Goal: Task Accomplishment & Management: Use online tool/utility

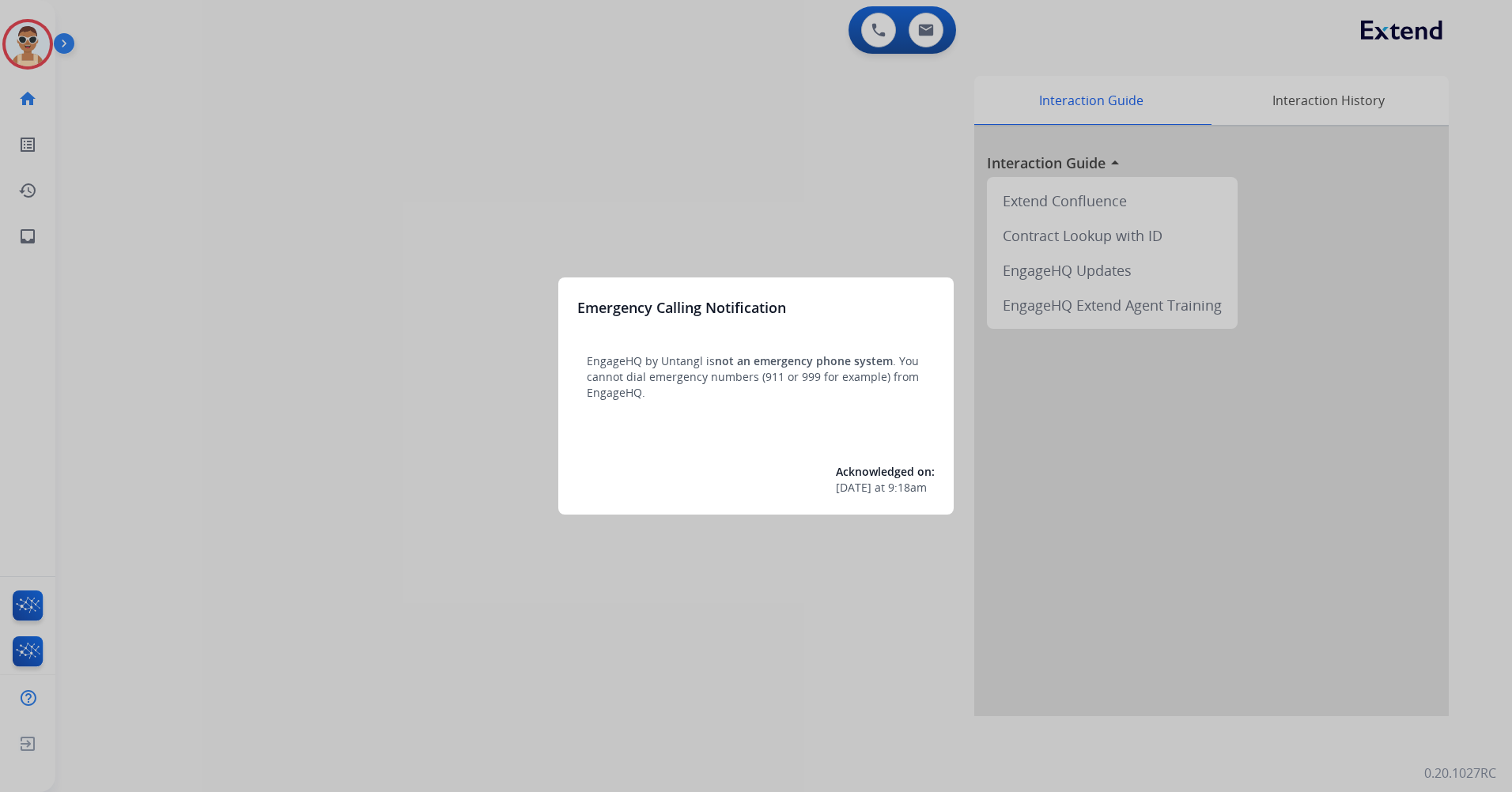
click at [451, 228] on div at bounding box center [756, 396] width 1512 height 792
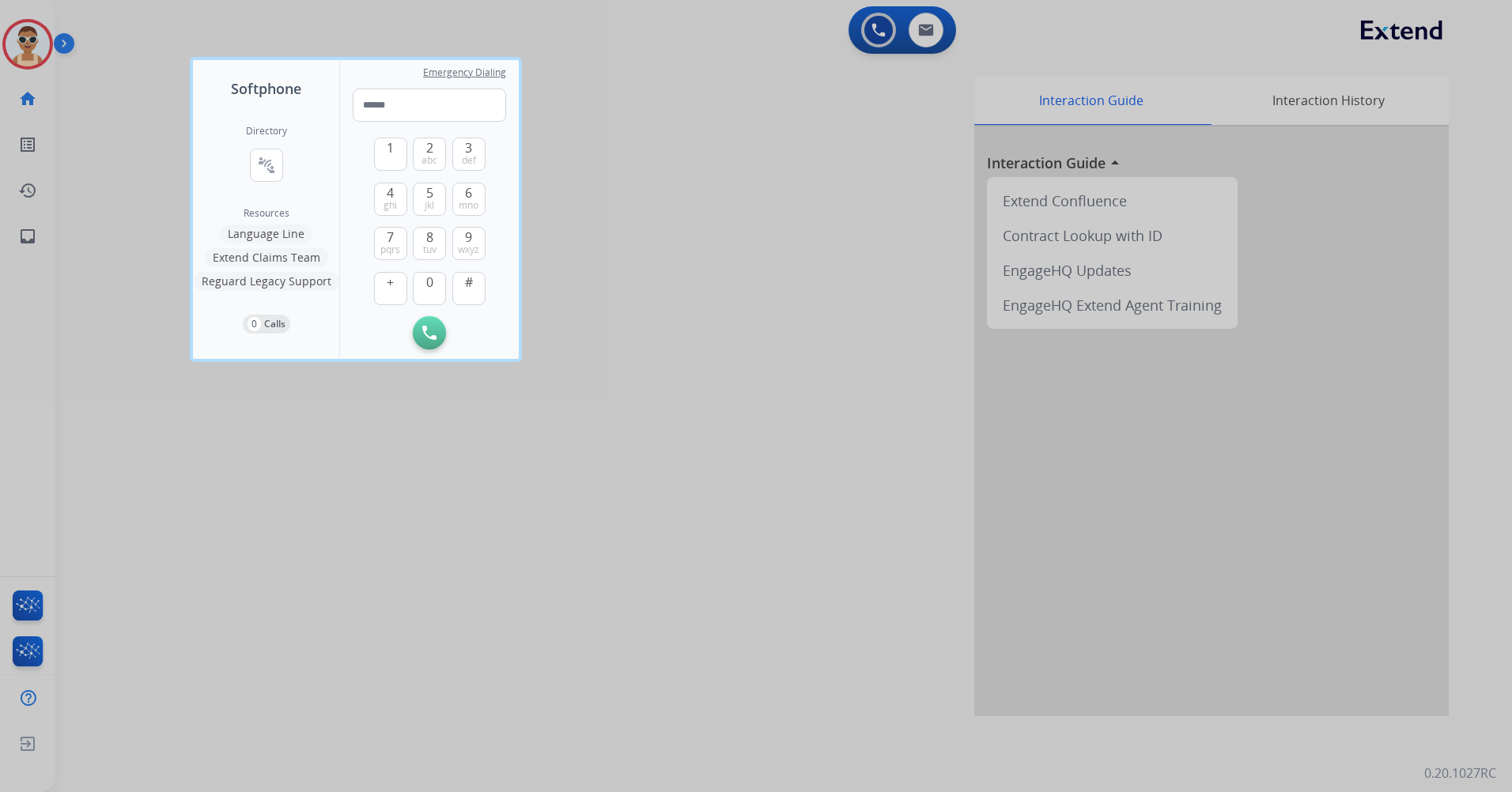
drag, startPoint x: 455, startPoint y: 554, endPoint x: 450, endPoint y: 539, distance: 15.8
click at [454, 553] on div at bounding box center [756, 396] width 1512 height 792
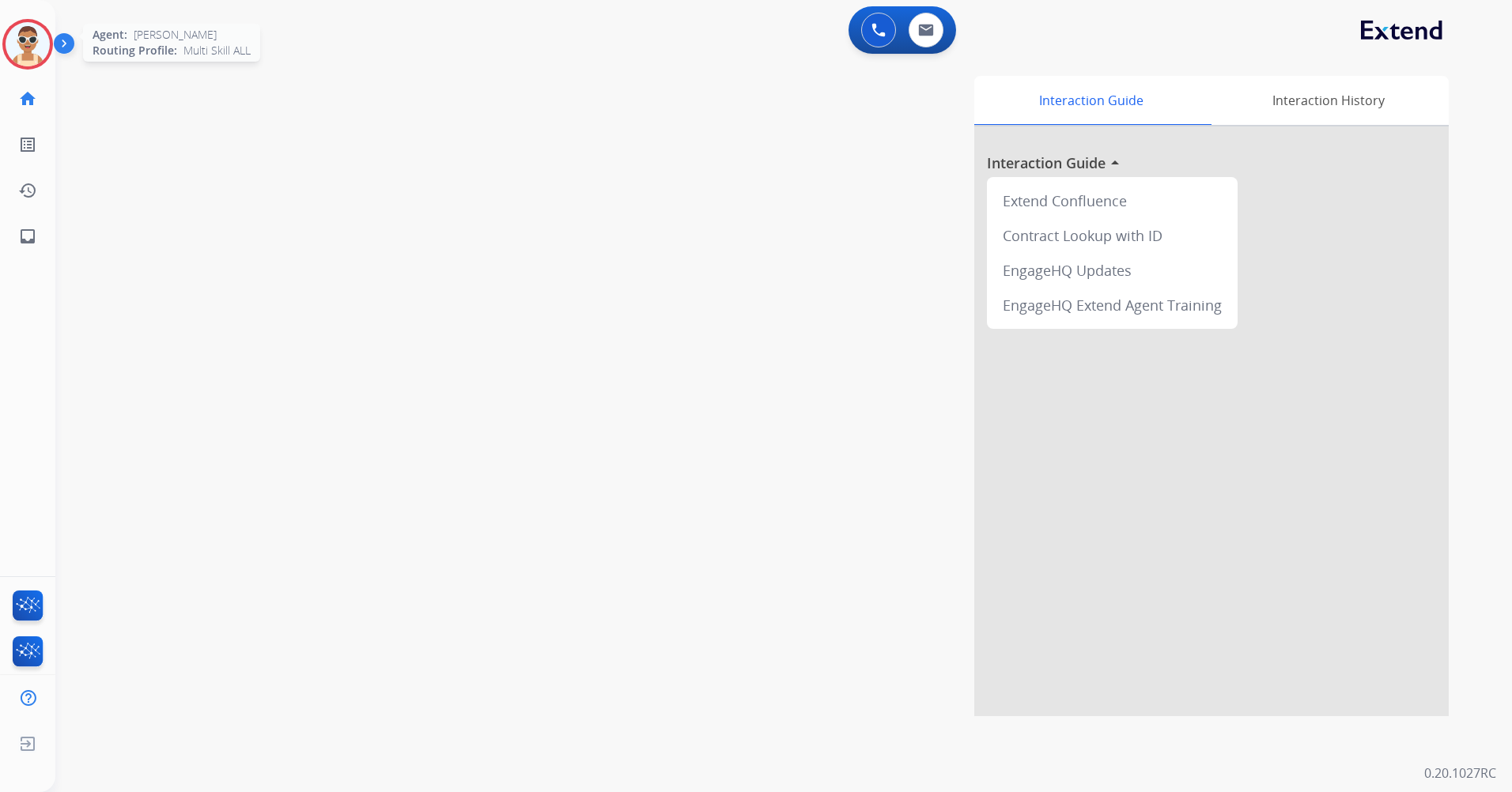
click at [28, 52] on img at bounding box center [28, 44] width 45 height 45
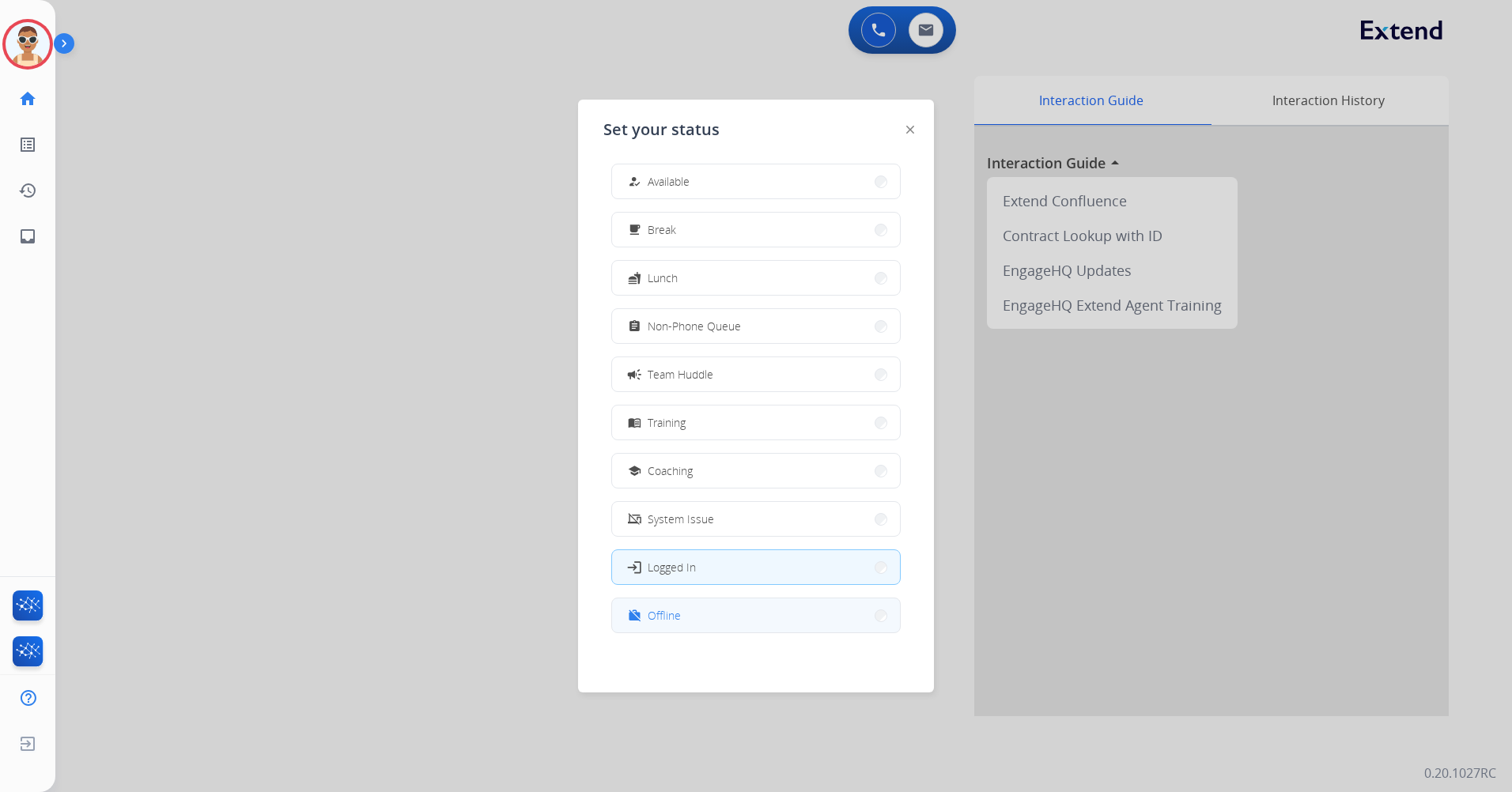
scroll to position [5, 0]
click at [720, 610] on button "work_off Offline" at bounding box center [756, 615] width 288 height 34
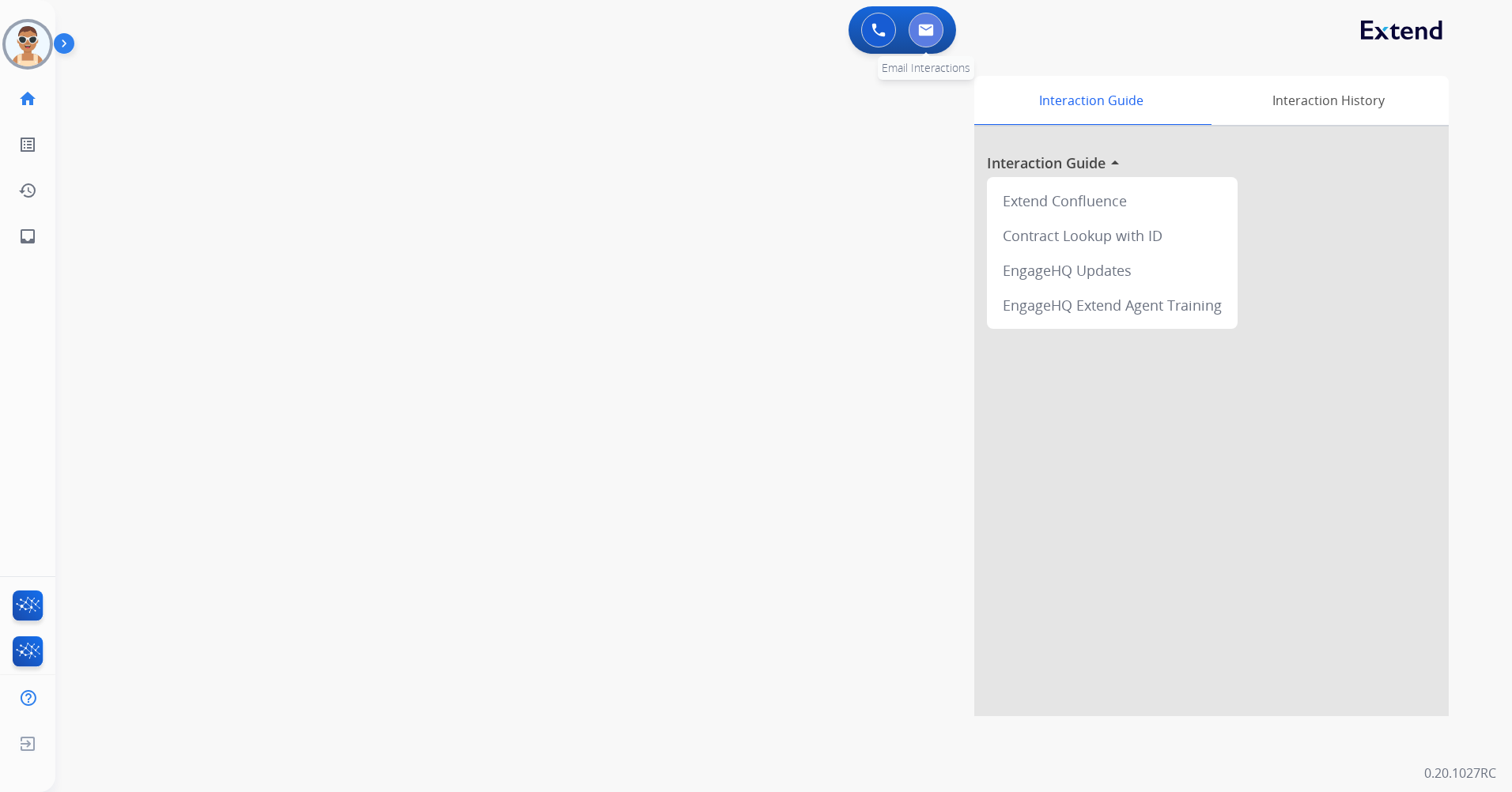
click at [921, 24] on img at bounding box center [926, 29] width 16 height 13
select select "**********"
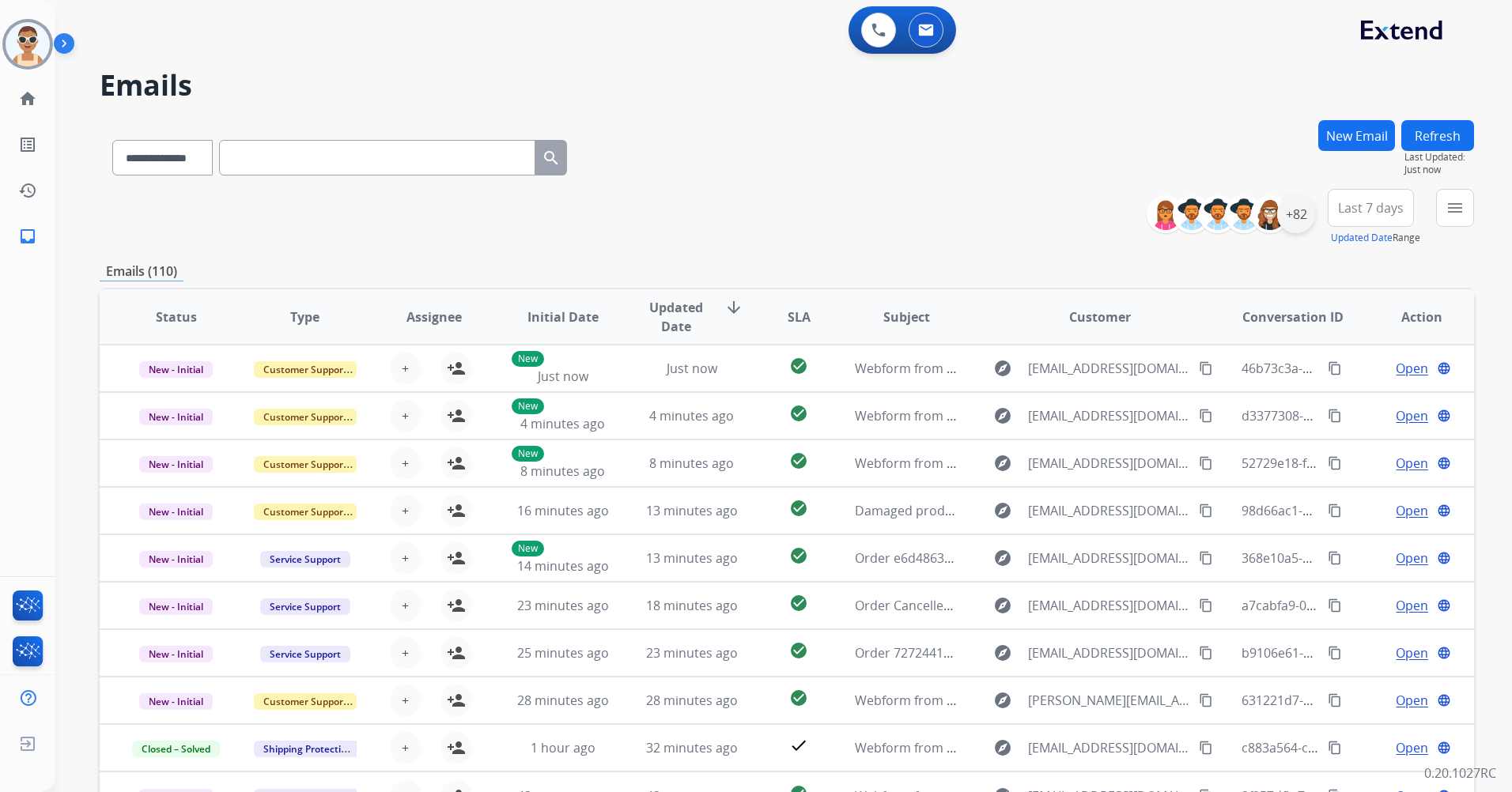
click at [1308, 210] on div "+82" at bounding box center [1295, 213] width 38 height 38
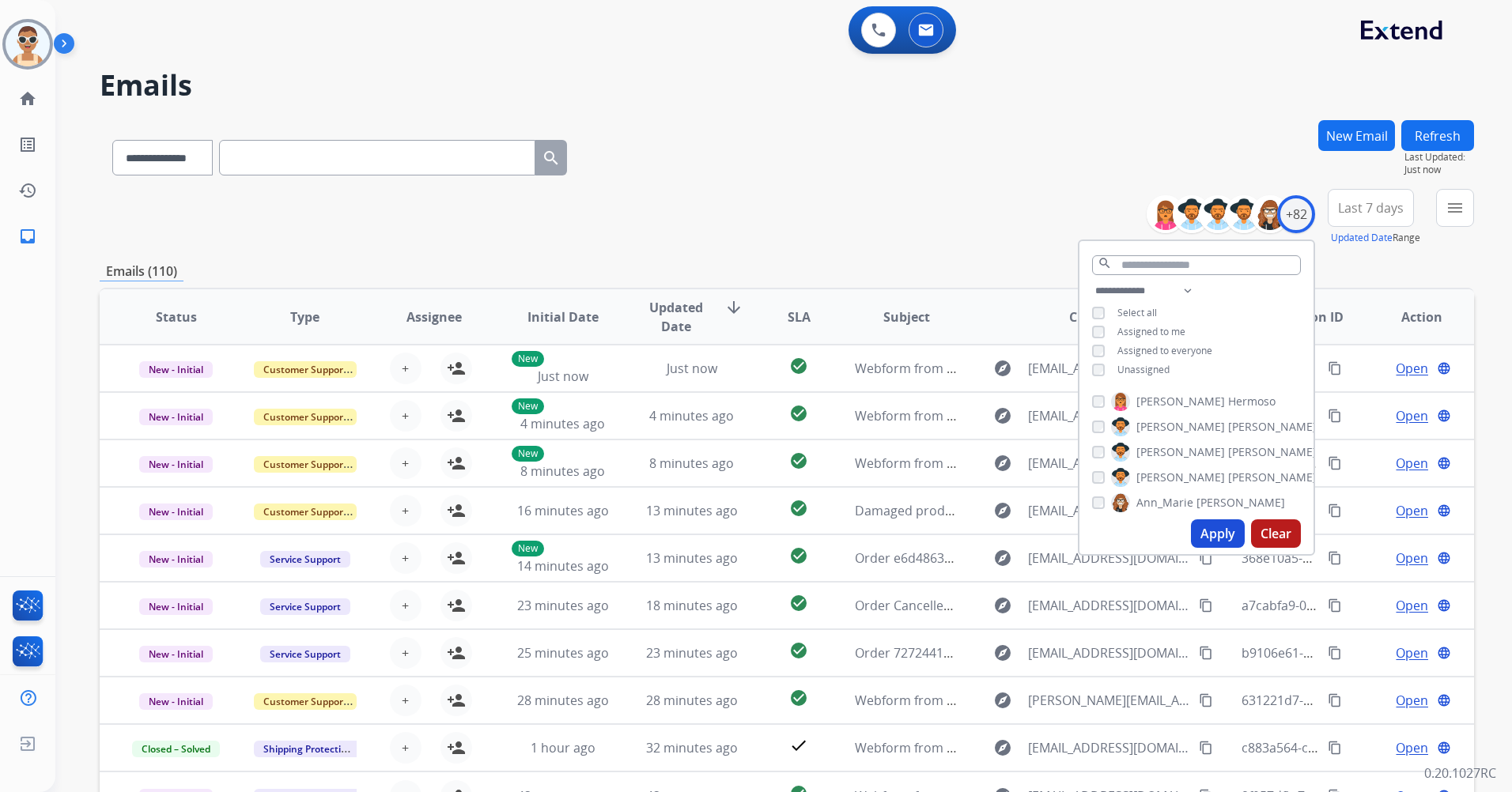
click at [1159, 327] on span "Assigned to me" at bounding box center [1151, 332] width 68 height 13
click at [1216, 520] on button "Apply" at bounding box center [1218, 533] width 54 height 29
click at [1352, 205] on span "Last 7 days" at bounding box center [1371, 208] width 66 height 7
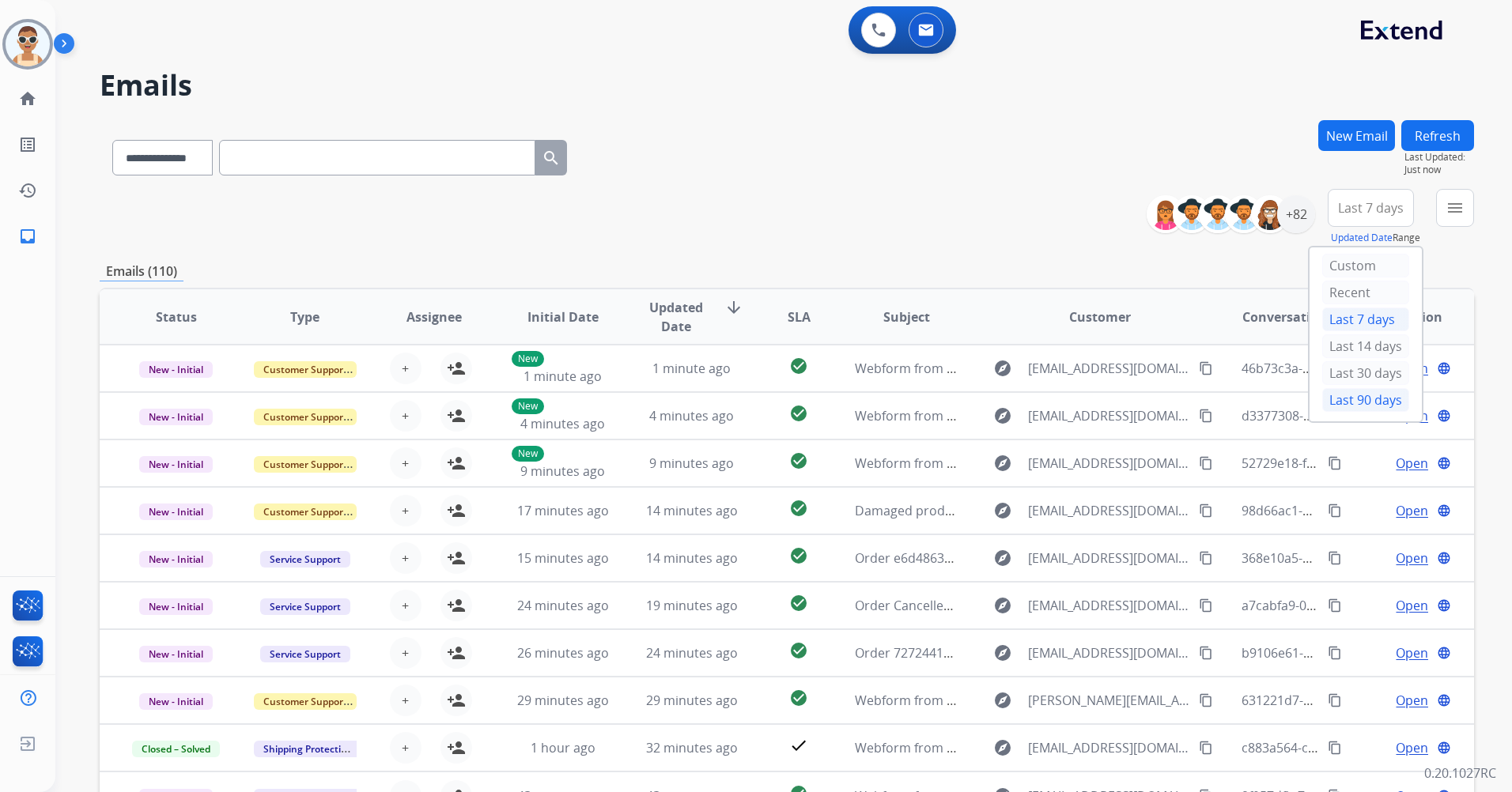
drag, startPoint x: 1331, startPoint y: 402, endPoint x: 1328, endPoint y: 394, distance: 8.5
click at [1331, 400] on div "Last 90 days" at bounding box center [1366, 400] width 87 height 24
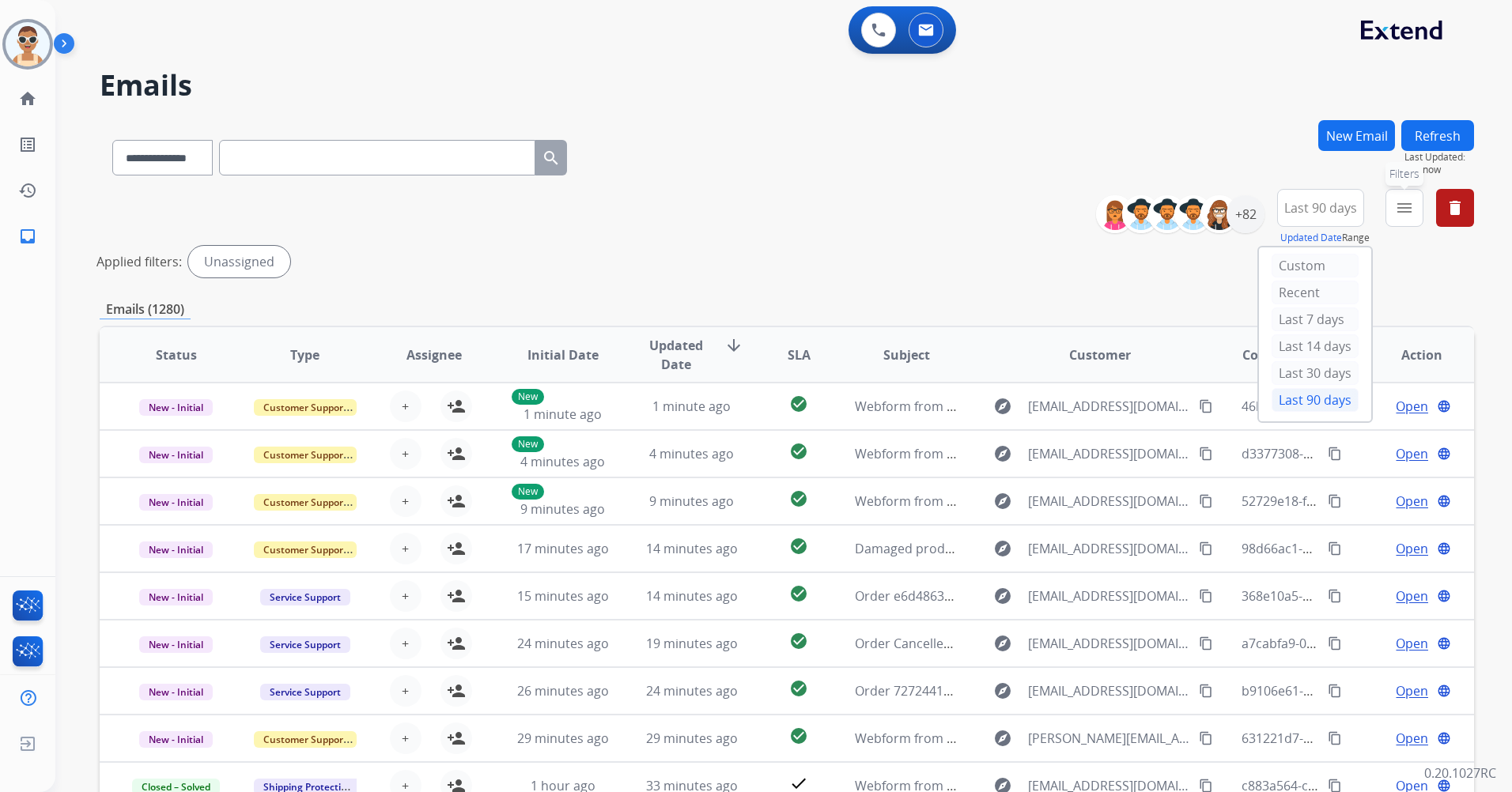
click at [1404, 209] on mat-icon "menu" at bounding box center [1404, 207] width 19 height 19
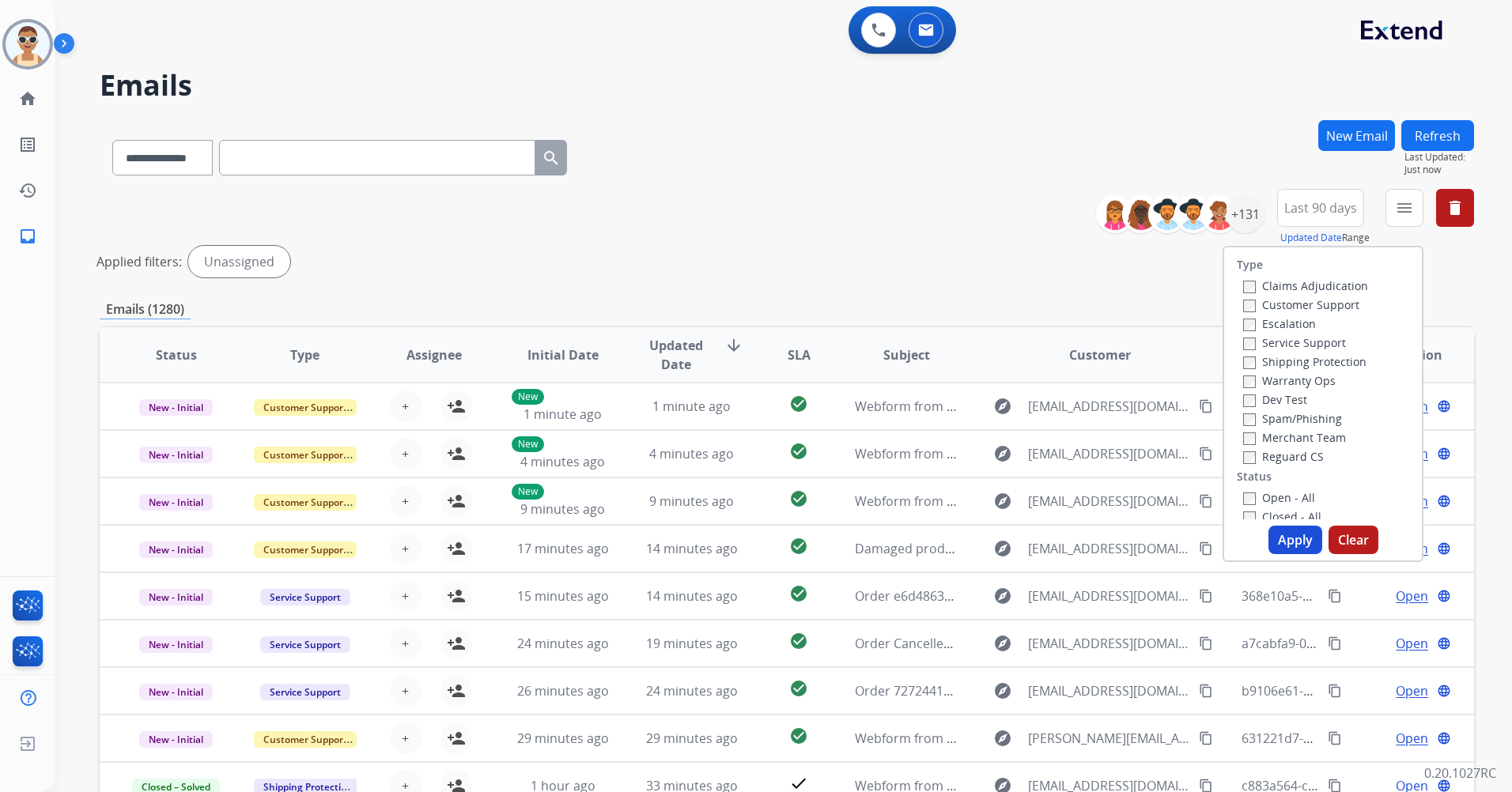
click at [1312, 302] on label "Customer Support" at bounding box center [1301, 305] width 116 height 15
click at [1327, 360] on label "Shipping Protection" at bounding box center [1305, 362] width 123 height 15
click at [1294, 457] on label "Reguard CS" at bounding box center [1284, 457] width 81 height 15
click at [1290, 501] on label "Open - All" at bounding box center [1279, 498] width 72 height 15
drag, startPoint x: 1281, startPoint y: 541, endPoint x: 1240, endPoint y: 494, distance: 62.4
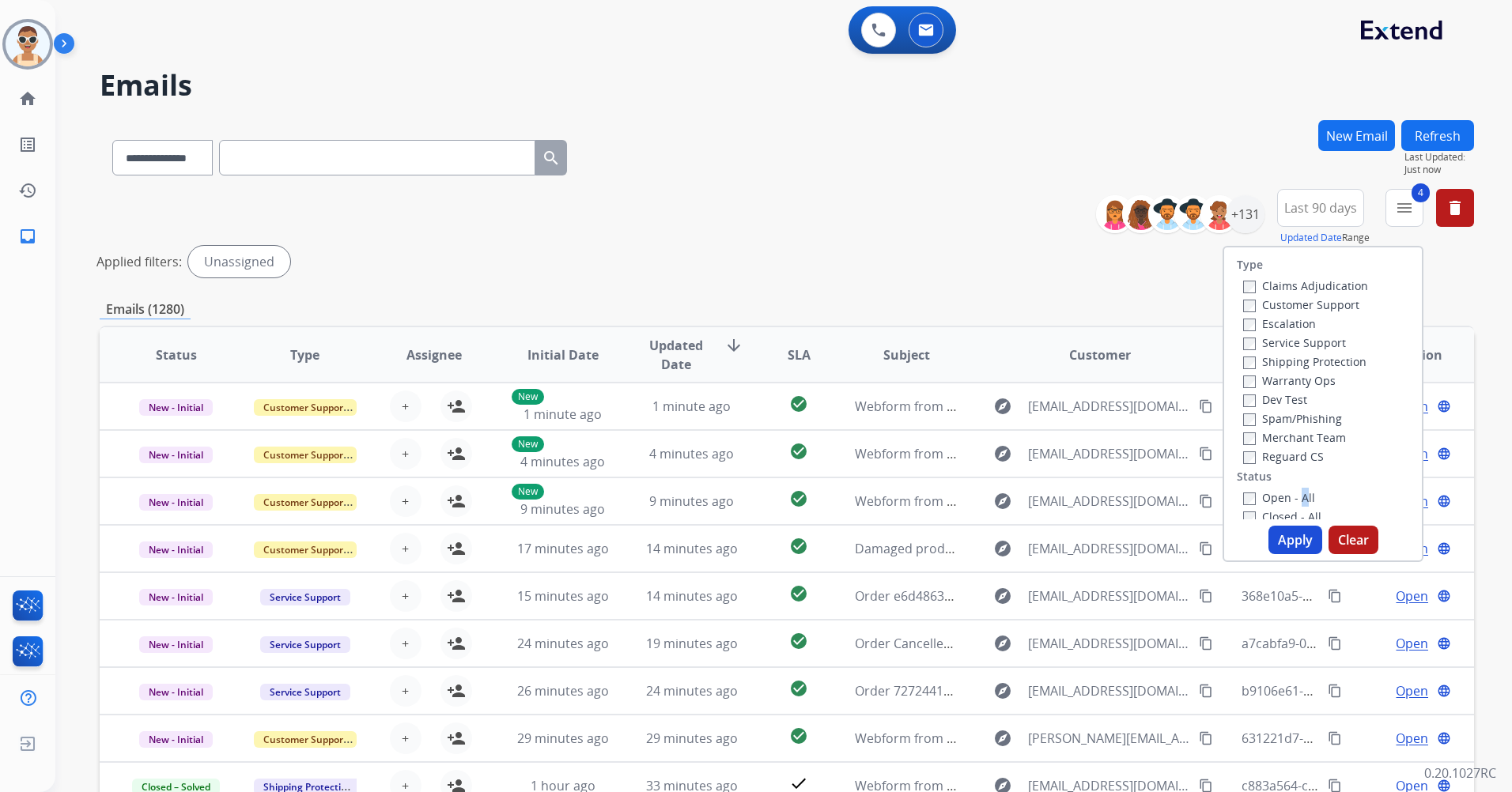
click at [1282, 540] on button "Apply" at bounding box center [1295, 540] width 54 height 29
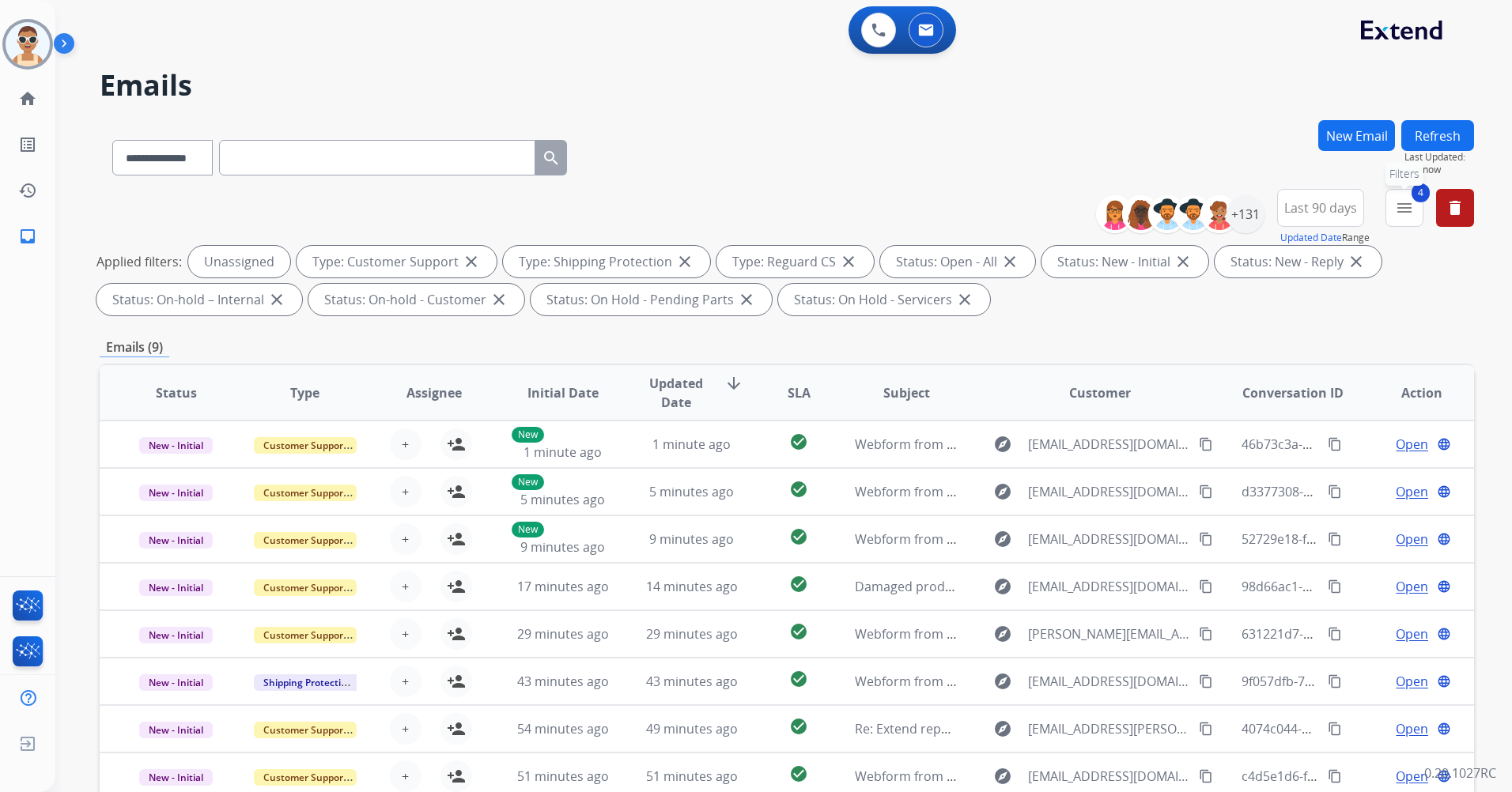
drag, startPoint x: 1396, startPoint y: 202, endPoint x: 1407, endPoint y: 209, distance: 13.0
click at [1398, 202] on mat-icon "menu" at bounding box center [1404, 207] width 19 height 19
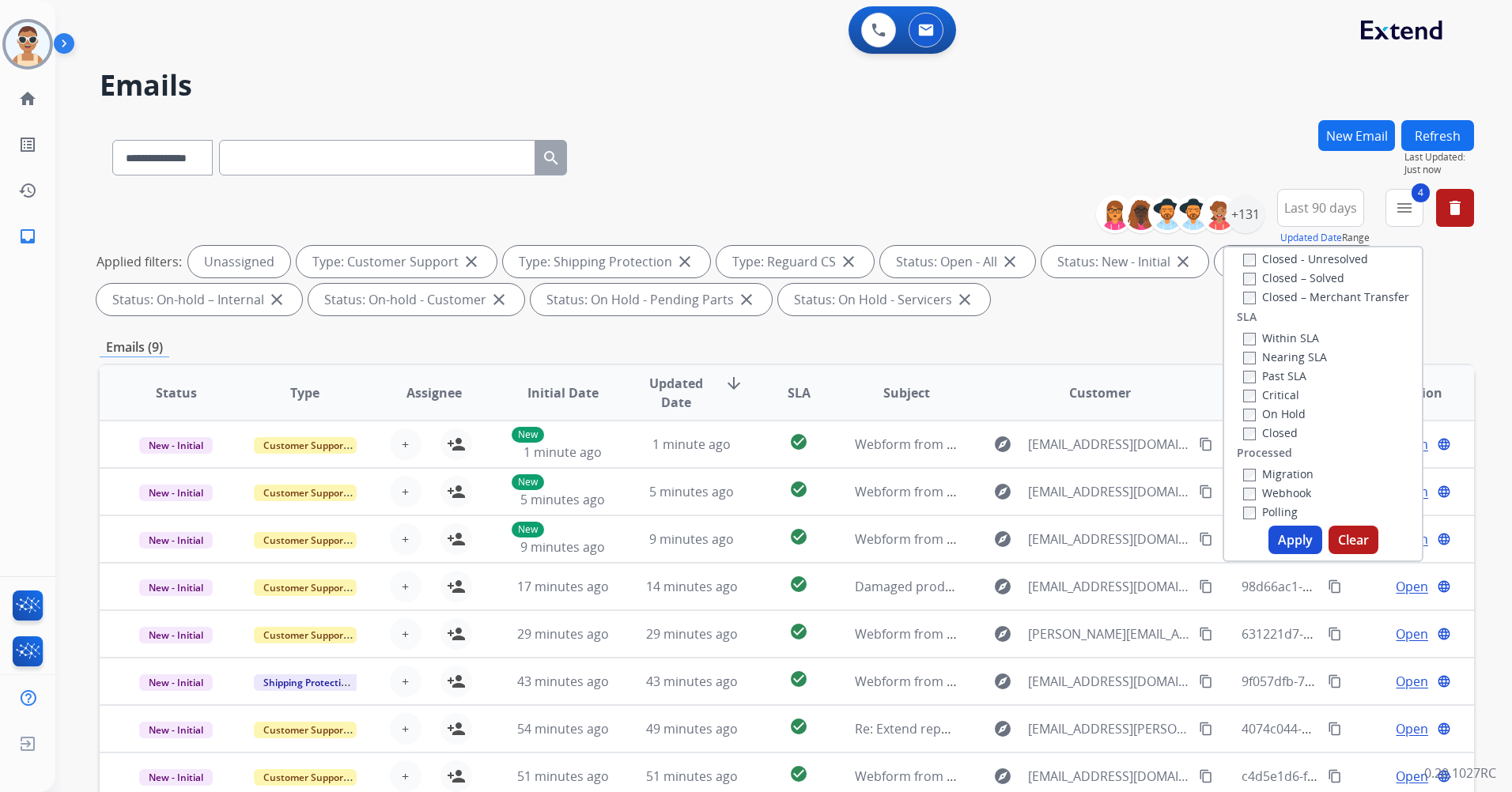
scroll to position [396, 0]
click at [1289, 374] on label "Past SLA" at bounding box center [1274, 371] width 63 height 15
click at [1282, 391] on label "Critical" at bounding box center [1271, 391] width 56 height 15
drag, startPoint x: 1294, startPoint y: 541, endPoint x: 1225, endPoint y: 475, distance: 95.5
click at [1294, 540] on button "Apply" at bounding box center [1295, 540] width 54 height 29
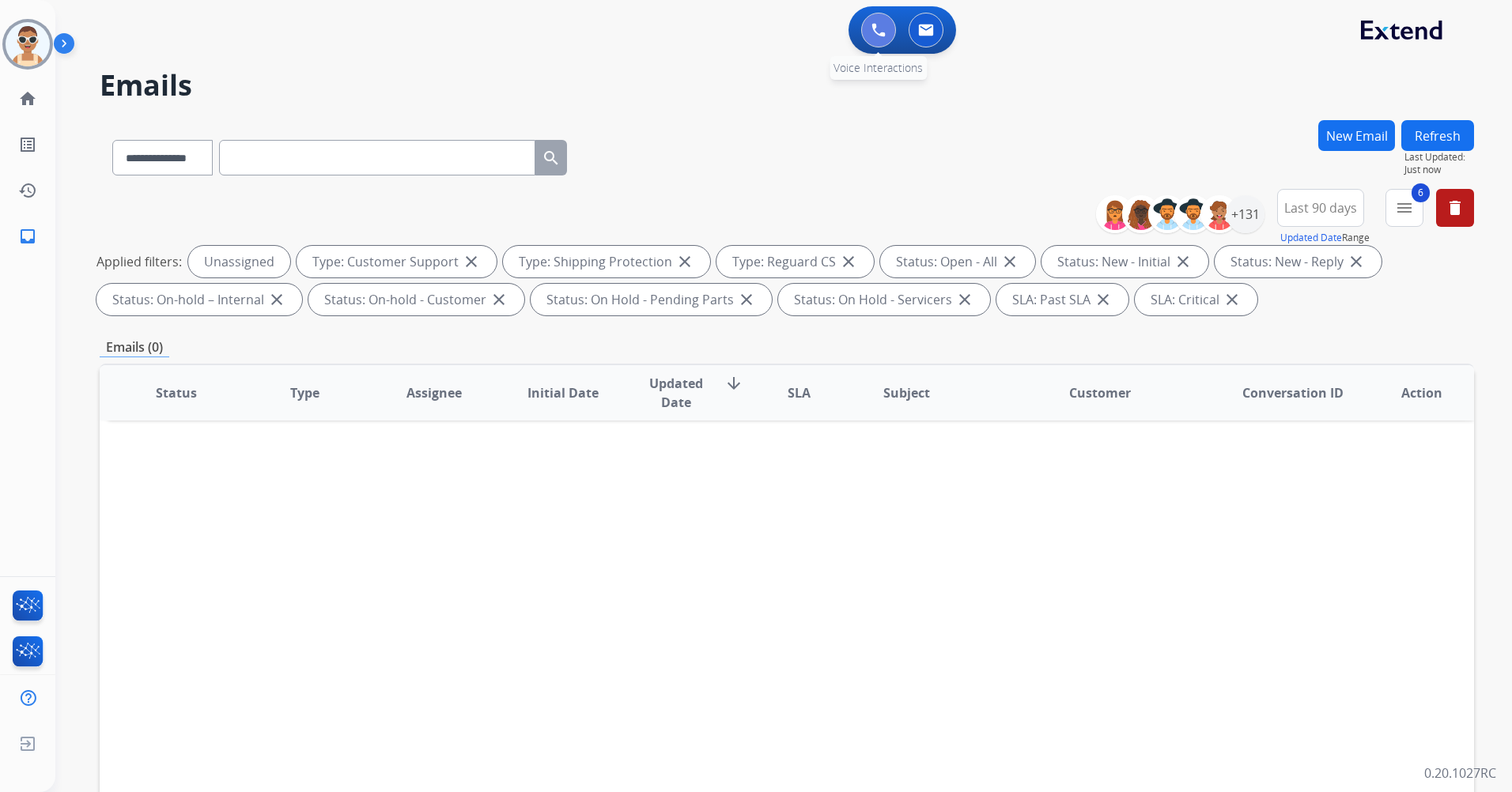
click at [869, 28] on button at bounding box center [878, 29] width 34 height 34
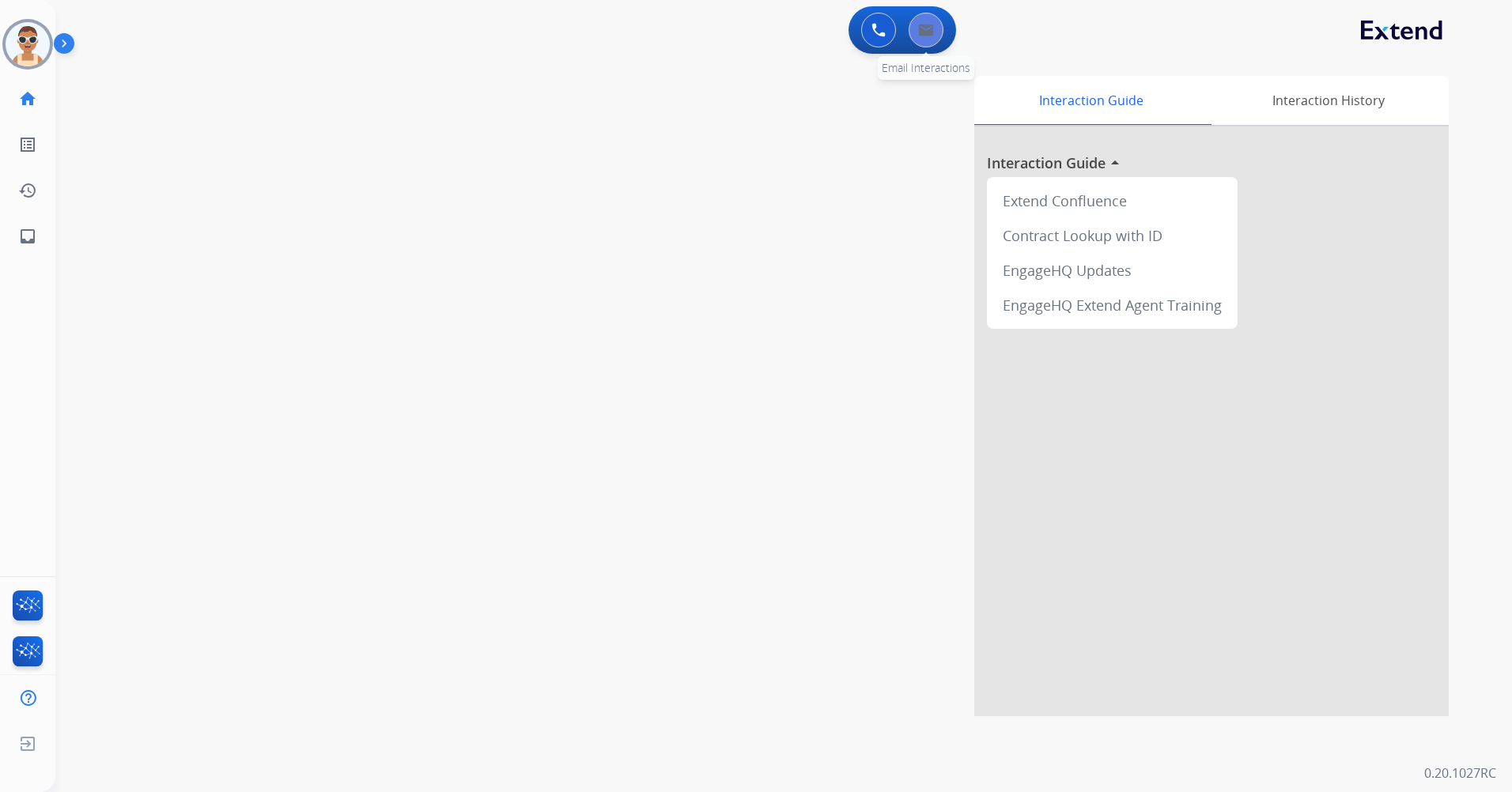
click at [940, 30] on button at bounding box center [926, 29] width 34 height 34
select select "**********"
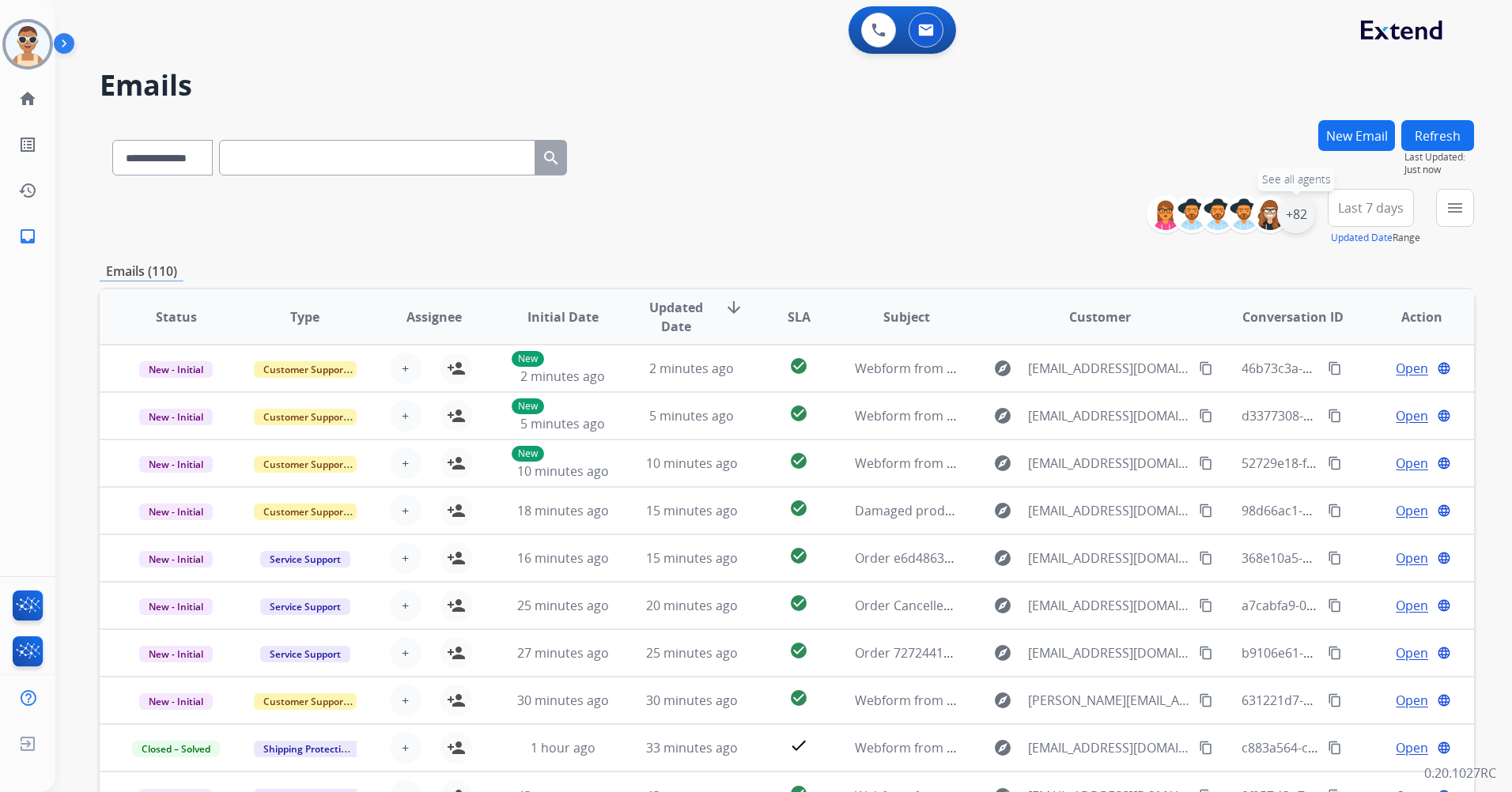
click at [1295, 205] on div "+82" at bounding box center [1295, 213] width 38 height 38
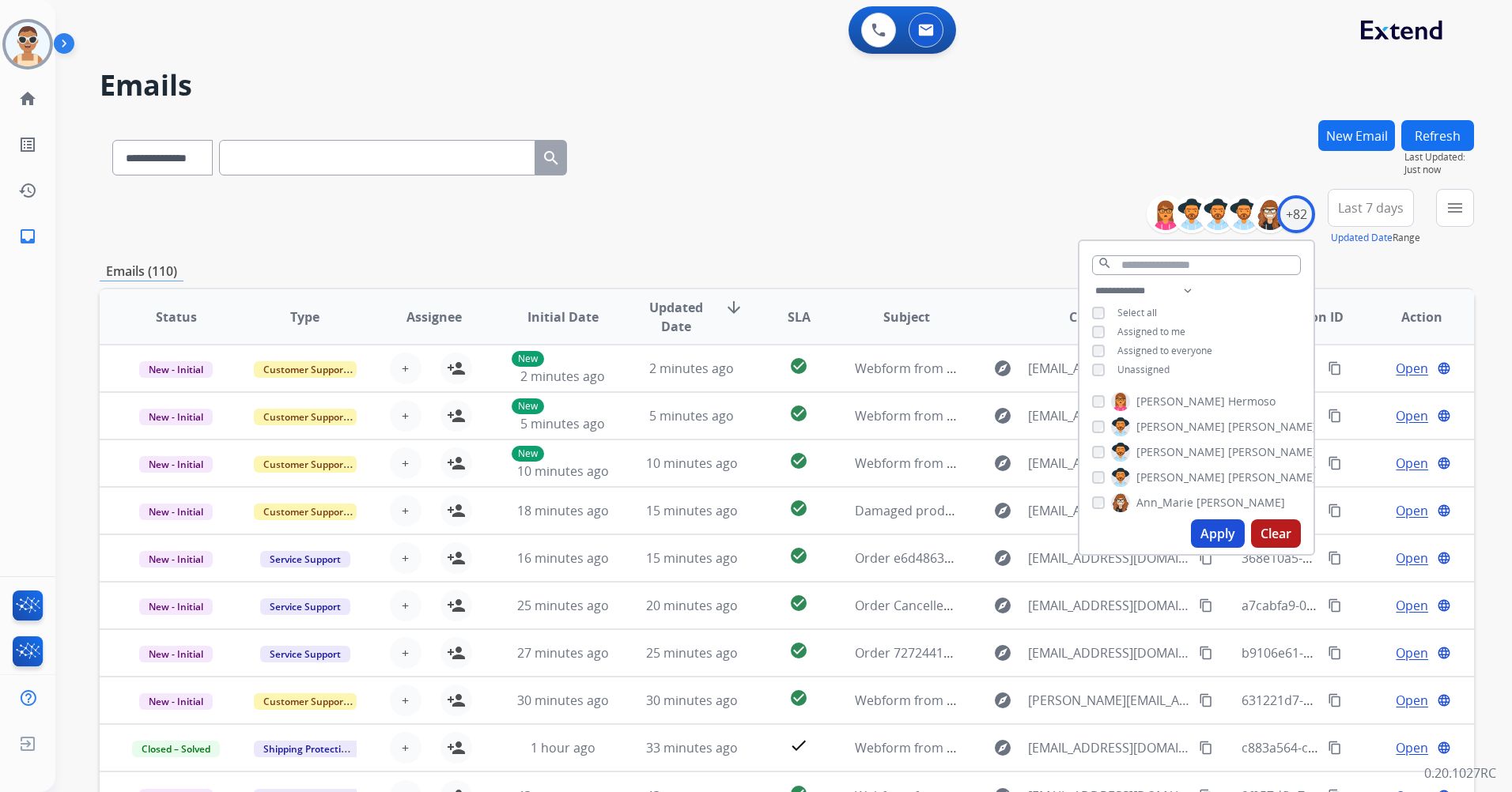
click at [1135, 370] on span "Unassigned" at bounding box center [1143, 370] width 52 height 13
click at [1146, 325] on span "Assigned to me" at bounding box center [1151, 332] width 68 height 13
click at [1179, 294] on select "**********" at bounding box center [1147, 291] width 109 height 19
select select "**********"
click at [1092, 281] on select "**********" at bounding box center [1147, 291] width 109 height 19
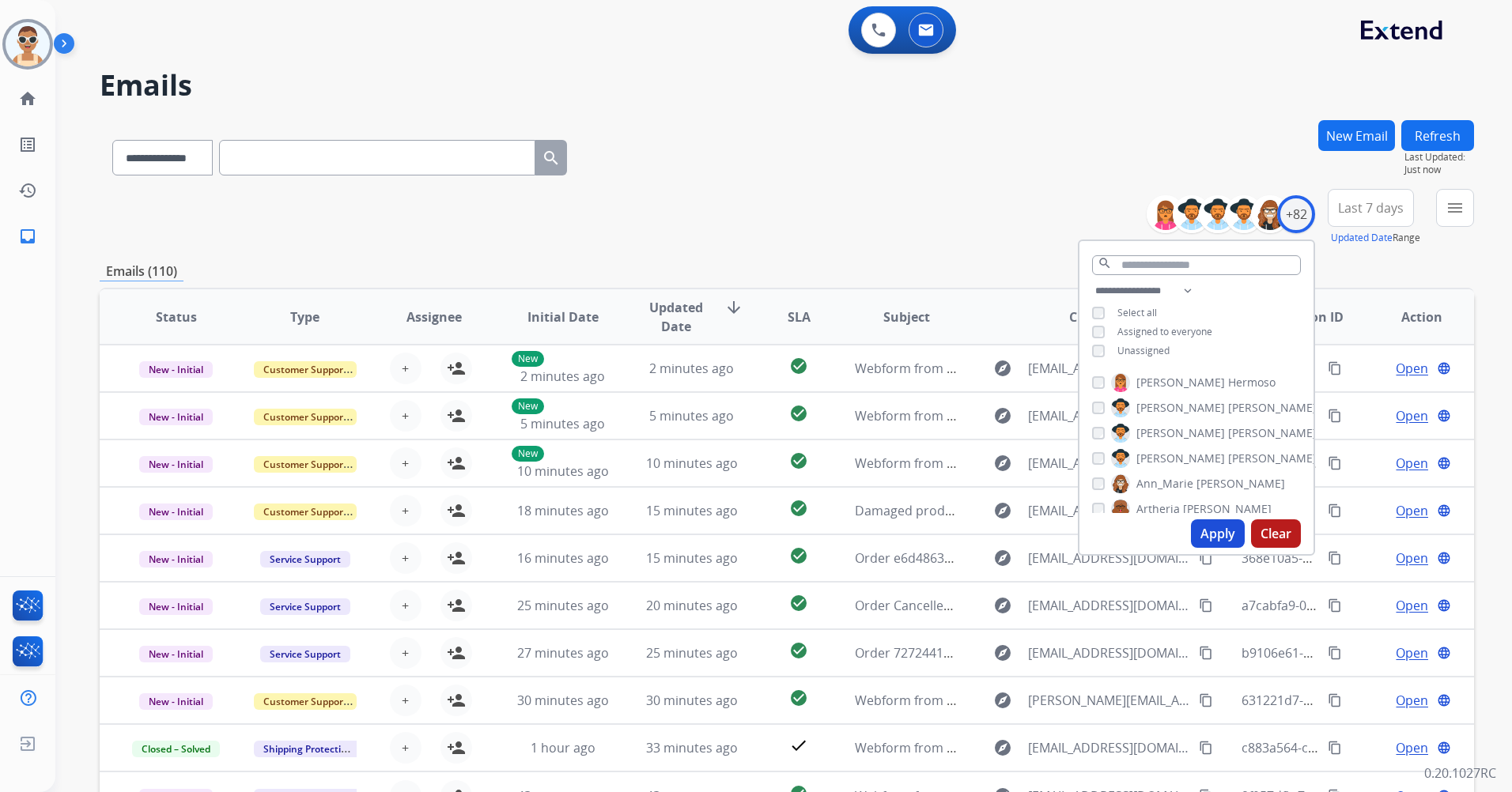
click at [1191, 329] on span "Assigned to everyone" at bounding box center [1164, 332] width 95 height 13
click at [1214, 532] on button "Apply" at bounding box center [1218, 533] width 54 height 29
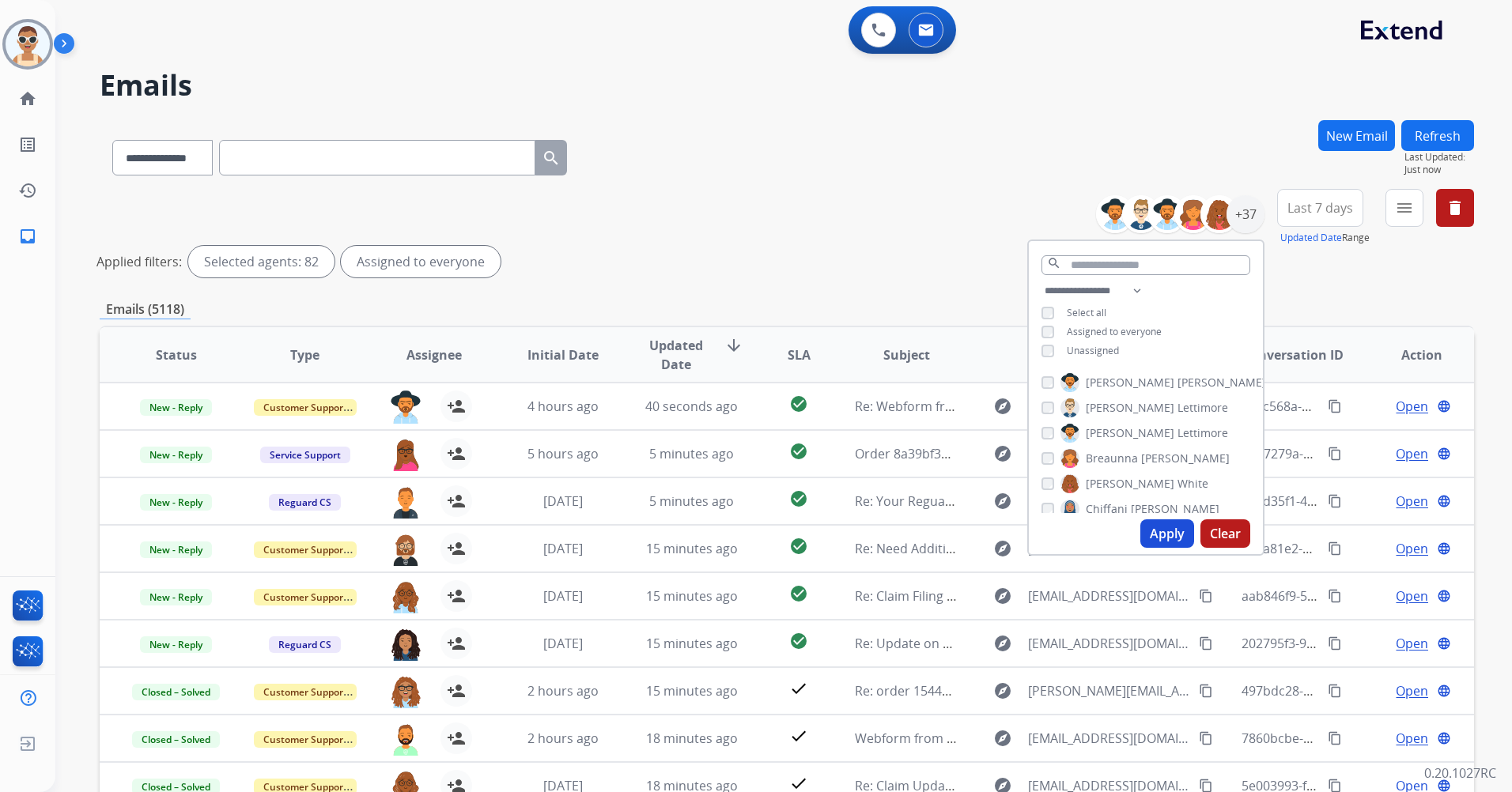
drag, startPoint x: 1167, startPoint y: 527, endPoint x: 1096, endPoint y: 305, distance: 233.1
click at [1167, 527] on button "Apply" at bounding box center [1167, 533] width 54 height 29
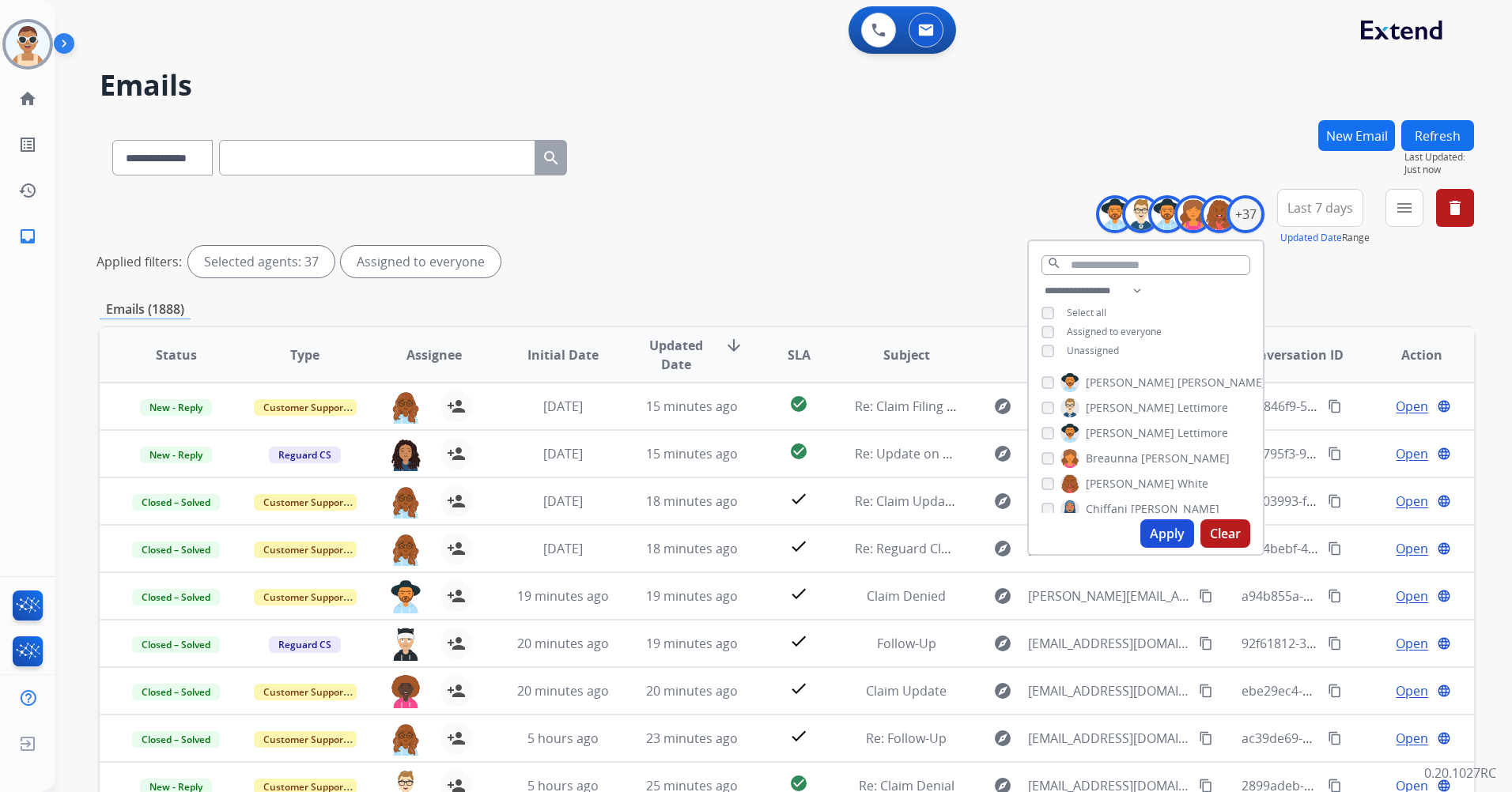
click at [1329, 195] on button "Last 7 days" at bounding box center [1320, 207] width 87 height 38
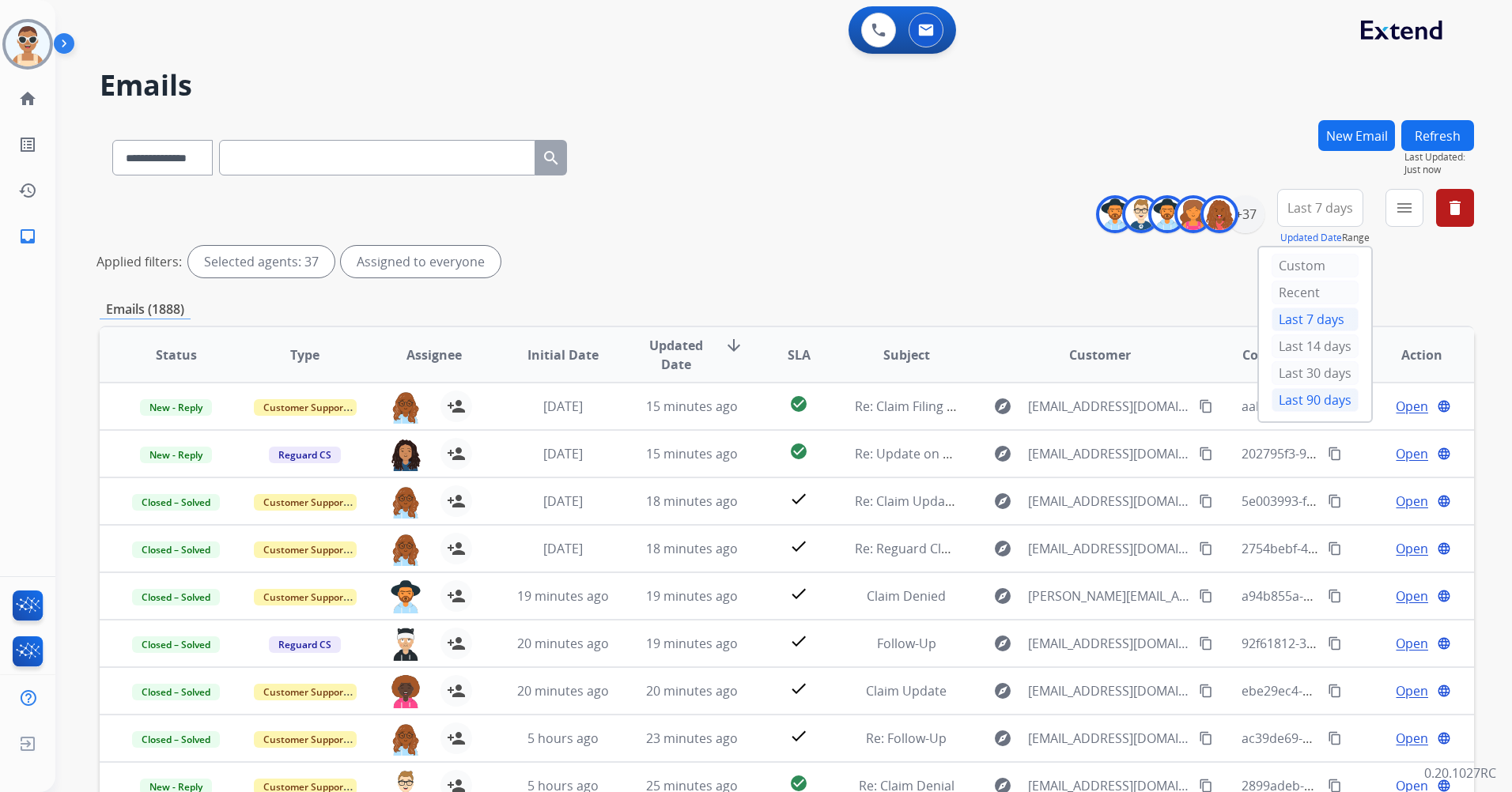
click at [1313, 394] on div "Last 90 days" at bounding box center [1315, 400] width 87 height 24
drag, startPoint x: 1399, startPoint y: 206, endPoint x: 1383, endPoint y: 253, distance: 49.6
click at [1400, 206] on mat-icon "menu" at bounding box center [1404, 207] width 19 height 19
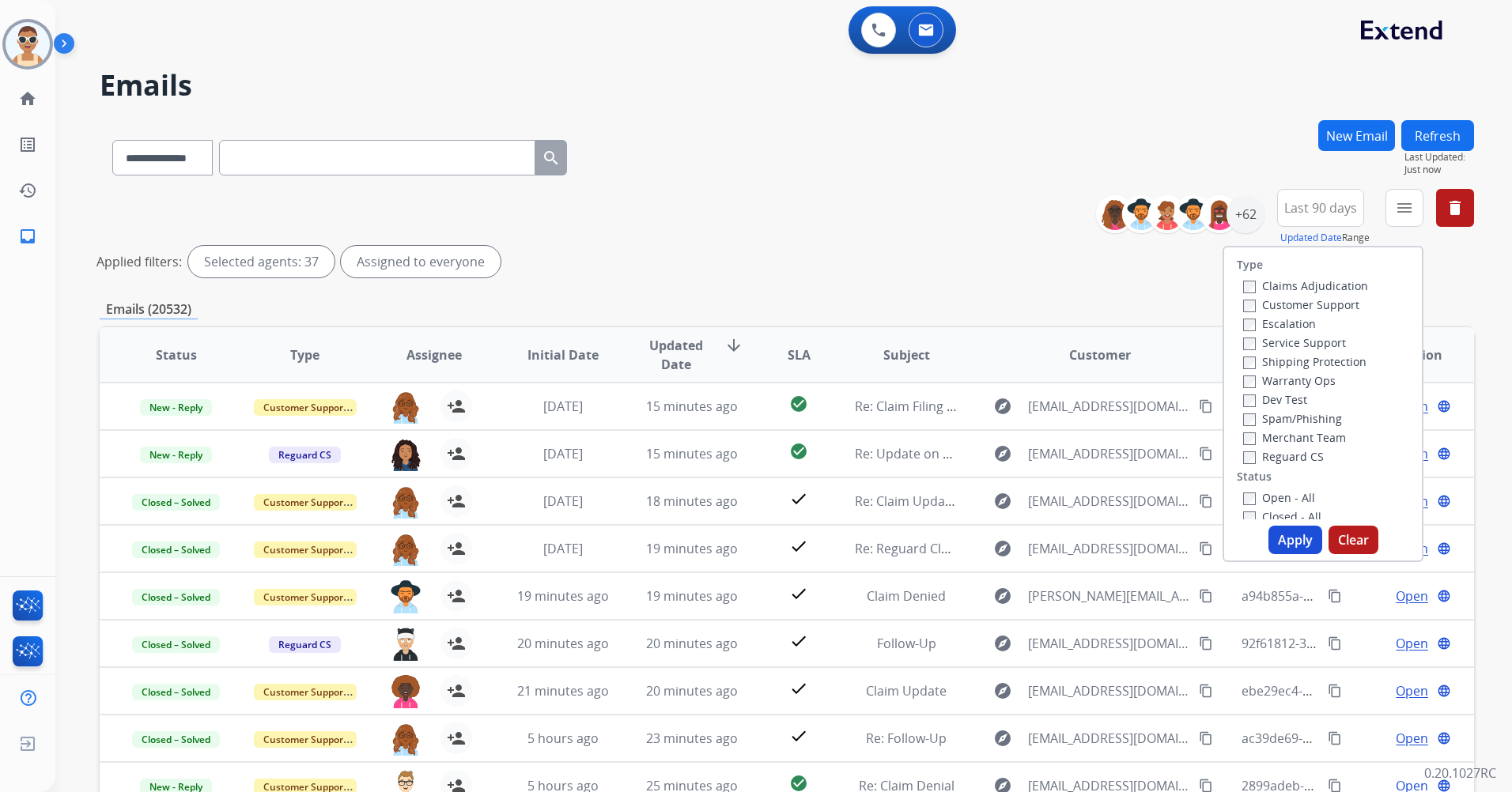
click at [1314, 292] on label "Claims Adjudication" at bounding box center [1305, 286] width 125 height 15
click at [1296, 287] on label "Claims Adjudication" at bounding box center [1305, 286] width 125 height 15
click at [1299, 306] on label "Customer Support" at bounding box center [1301, 305] width 116 height 15
click at [1316, 358] on label "Shipping Protection" at bounding box center [1305, 362] width 123 height 15
click at [1289, 453] on label "Reguard CS" at bounding box center [1284, 457] width 81 height 15
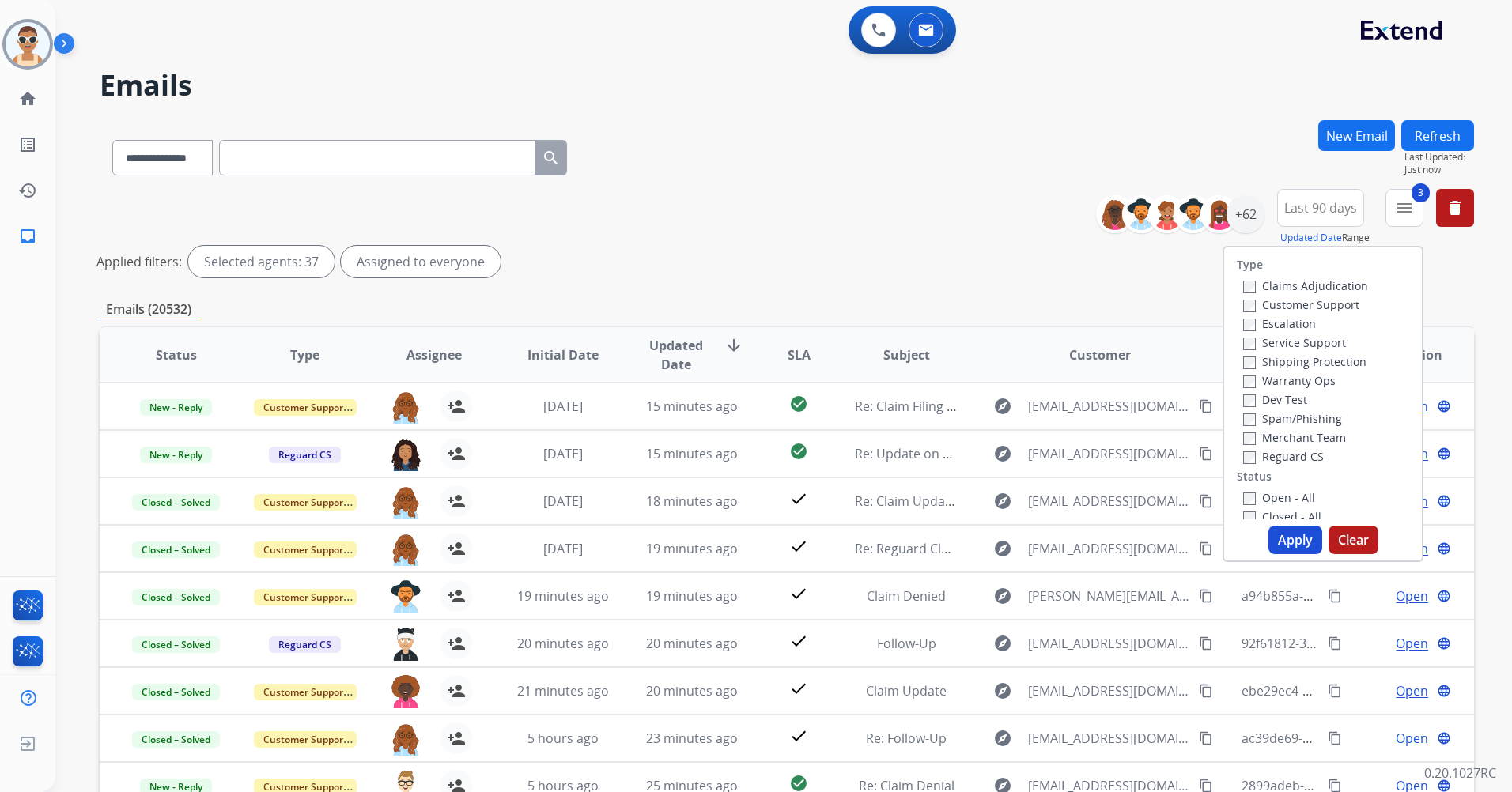
click at [1284, 494] on label "Open - All" at bounding box center [1279, 498] width 72 height 15
click at [1284, 532] on button "Apply" at bounding box center [1295, 540] width 54 height 29
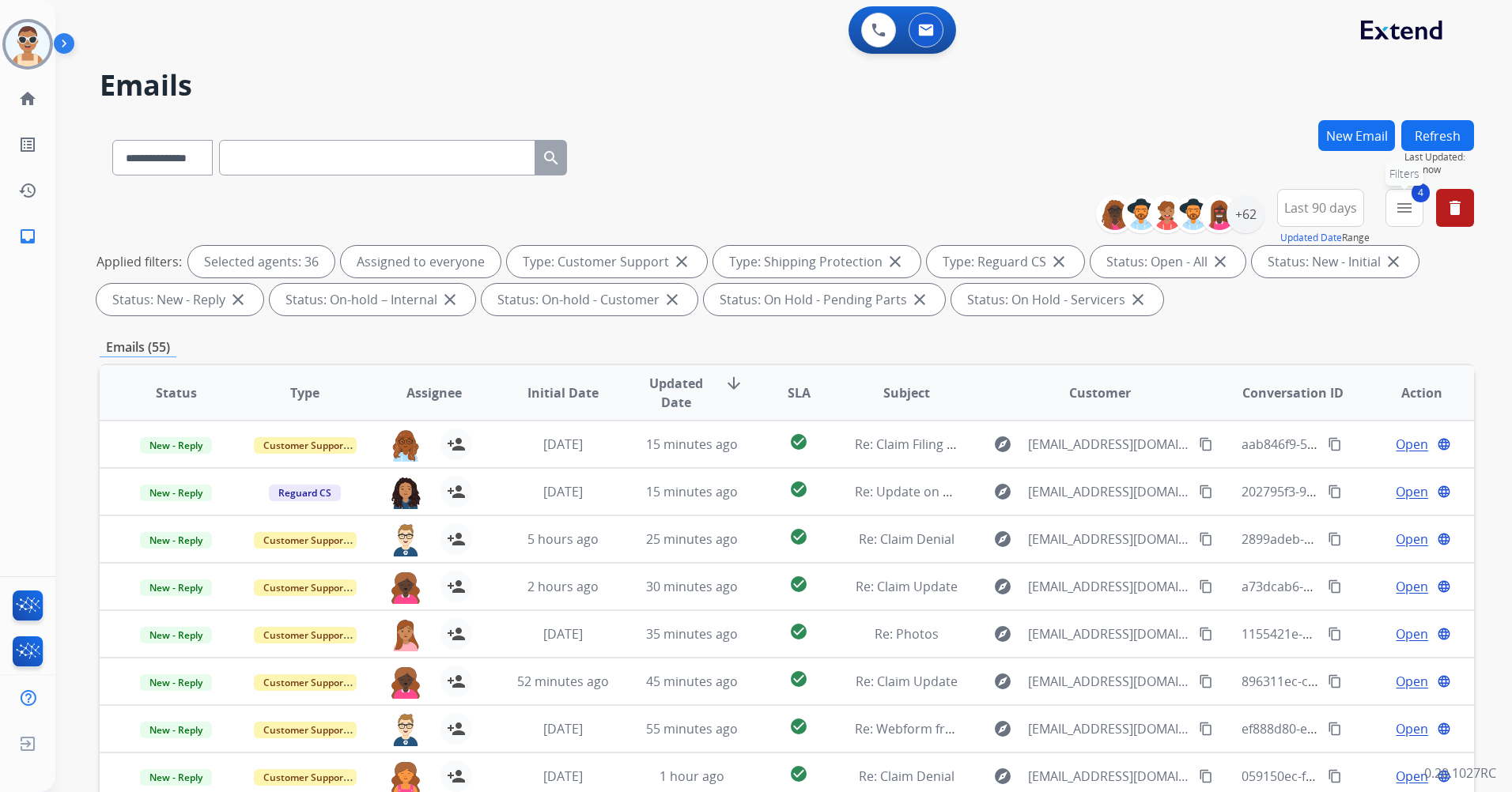
click at [1407, 209] on mat-icon "menu" at bounding box center [1404, 207] width 19 height 19
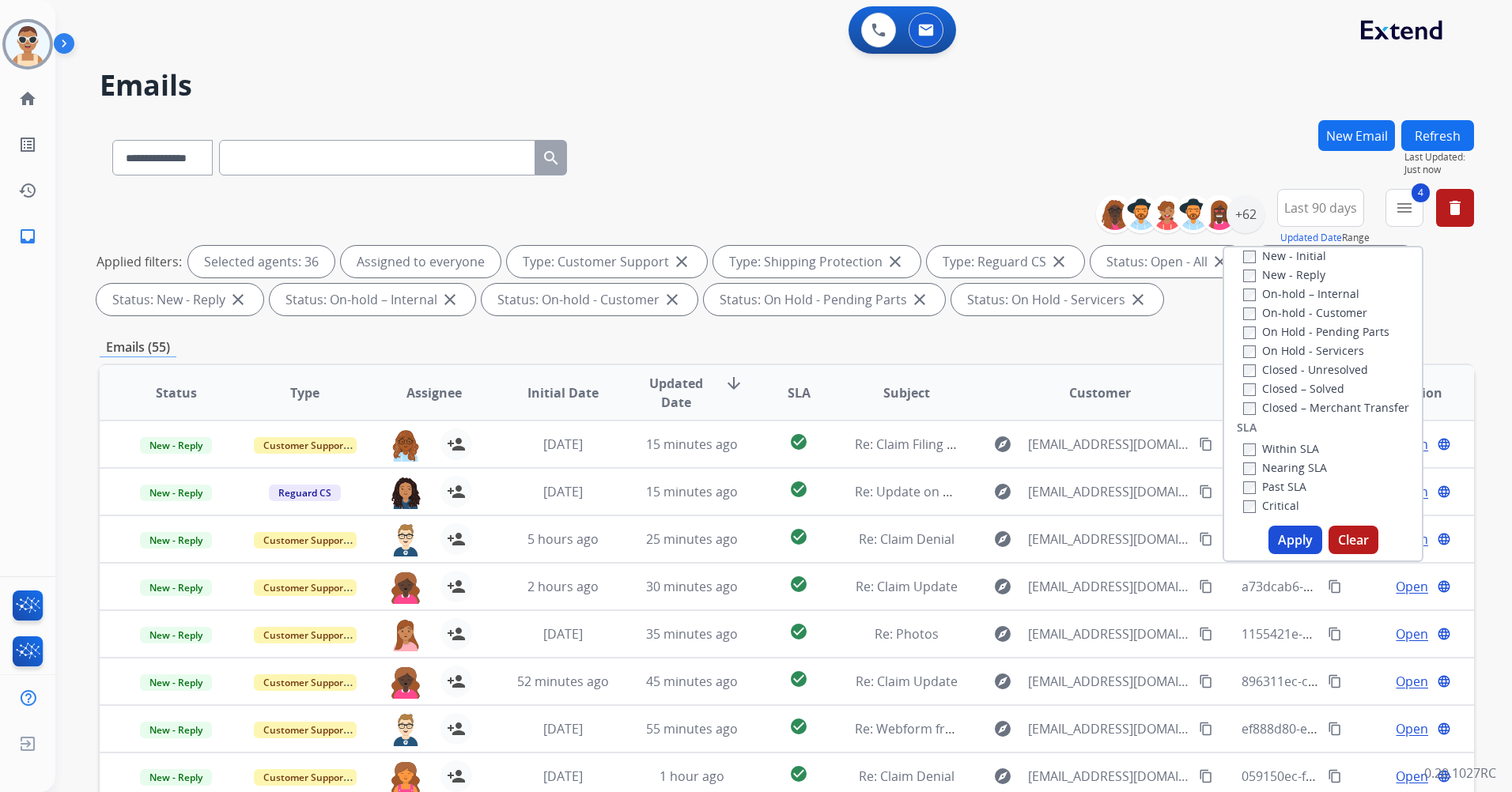
scroll to position [317, 0]
click at [1289, 445] on label "Past SLA" at bounding box center [1274, 450] width 63 height 15
click at [1283, 466] on label "Critical" at bounding box center [1271, 469] width 56 height 15
click at [1289, 538] on button "Apply" at bounding box center [1295, 540] width 54 height 29
